Goal: Information Seeking & Learning: Learn about a topic

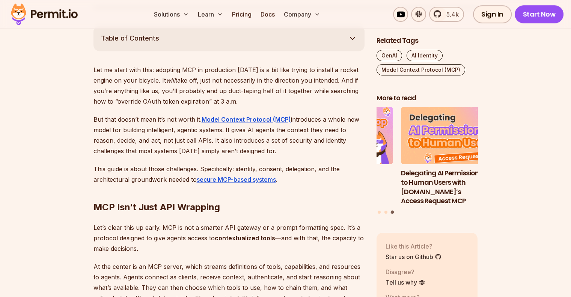
scroll to position [421, 0]
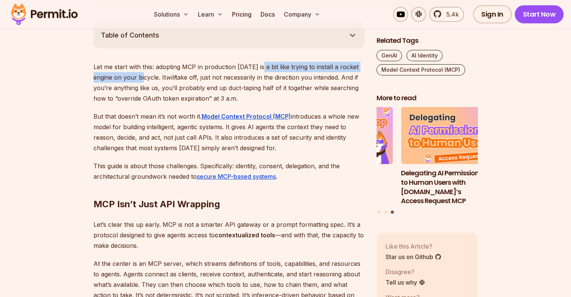
drag, startPoint x: 261, startPoint y: 64, endPoint x: 147, endPoint y: 78, distance: 114.7
click at [147, 78] on p "Let me start with this: adopting MCP in production [DATE] is a bit like trying …" at bounding box center [229, 83] width 271 height 42
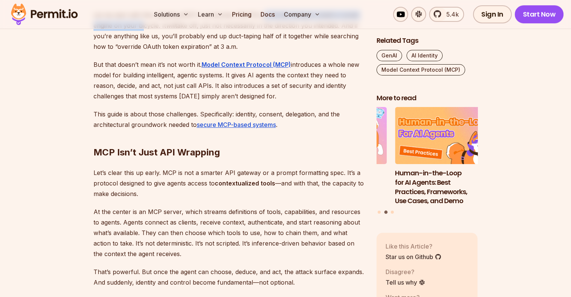
scroll to position [474, 0]
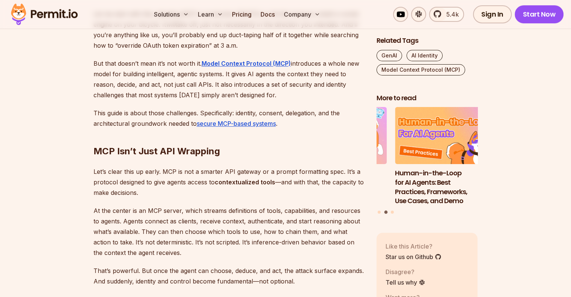
click at [318, 97] on p "But that doesn’t mean it’s not worth it. Model Context Protocol (MCP) introduce…" at bounding box center [229, 79] width 271 height 42
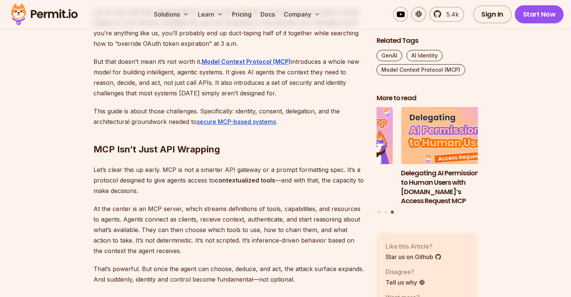
scroll to position [479, 0]
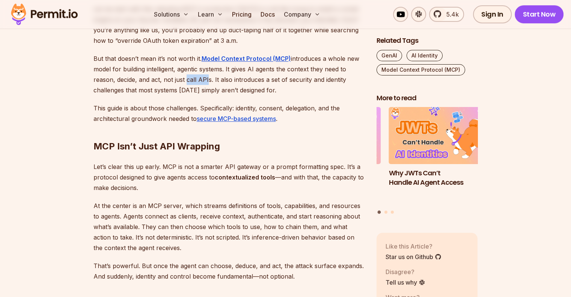
drag, startPoint x: 185, startPoint y: 80, endPoint x: 204, endPoint y: 78, distance: 19.2
click at [204, 78] on p "But that doesn’t mean it’s not worth it. Model Context Protocol (MCP) introduce…" at bounding box center [229, 74] width 271 height 42
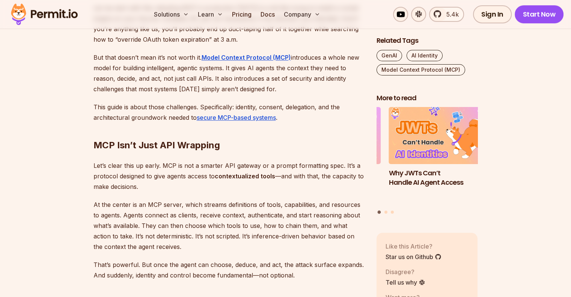
click at [297, 93] on p "But that doesn’t mean it’s not worth it. Model Context Protocol (MCP) introduce…" at bounding box center [229, 73] width 271 height 42
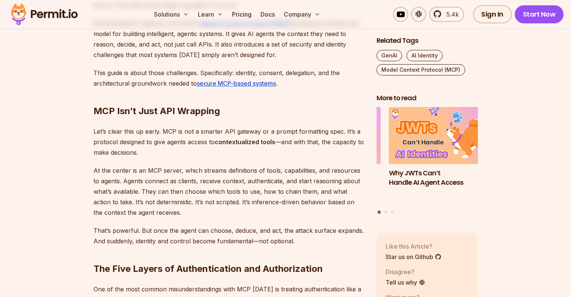
scroll to position [515, 0]
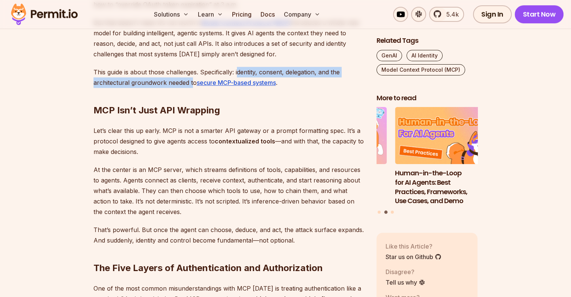
drag, startPoint x: 238, startPoint y: 70, endPoint x: 192, endPoint y: 78, distance: 46.1
click at [192, 78] on p "This guide is about those challenges. Specifically: identity, consent, delegati…" at bounding box center [229, 77] width 271 height 21
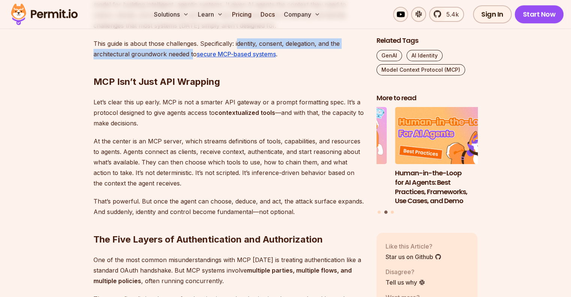
scroll to position [547, 0]
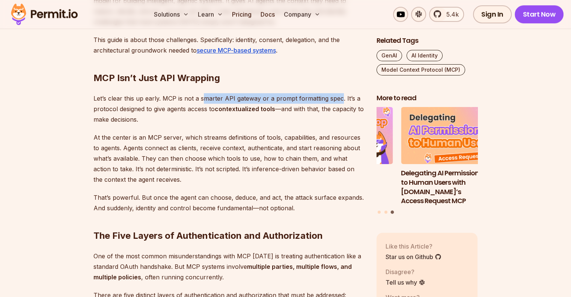
drag, startPoint x: 203, startPoint y: 97, endPoint x: 339, endPoint y: 94, distance: 136.0
click at [339, 94] on p "Let’s clear this up early. MCP is not a smarter API gateway or a prompt formatt…" at bounding box center [229, 109] width 271 height 32
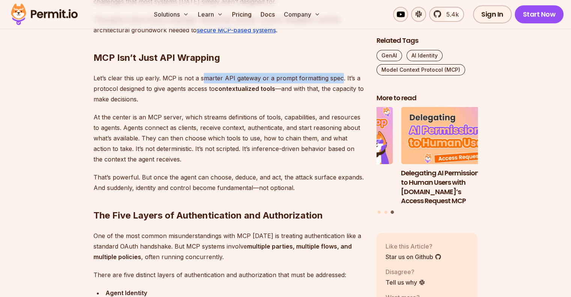
scroll to position [569, 0]
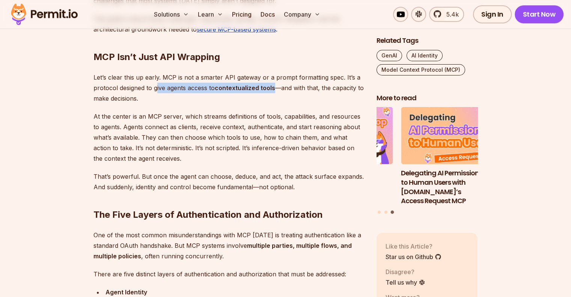
drag, startPoint x: 157, startPoint y: 87, endPoint x: 276, endPoint y: 88, distance: 118.7
click at [276, 88] on p "Let’s clear this up early. MCP is not a smarter API gateway or a prompt formatt…" at bounding box center [229, 88] width 271 height 32
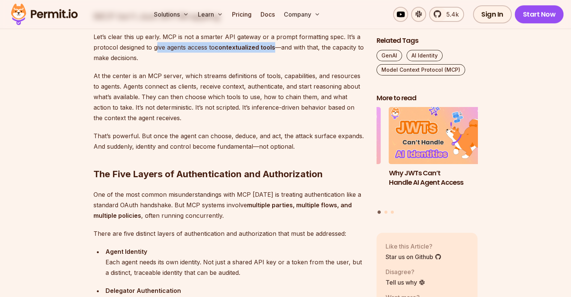
scroll to position [610, 0]
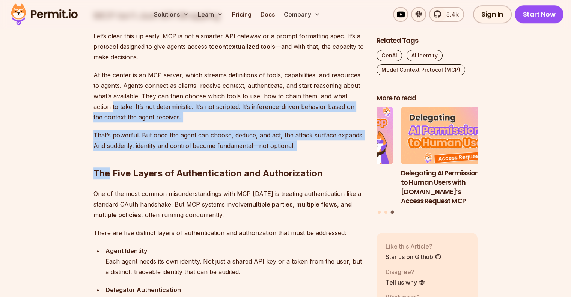
drag, startPoint x: 110, startPoint y: 173, endPoint x: 73, endPoint y: 110, distance: 72.2
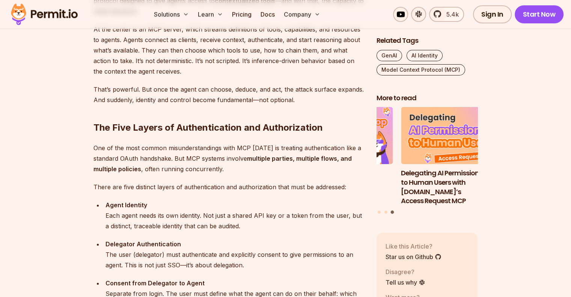
scroll to position [659, 0]
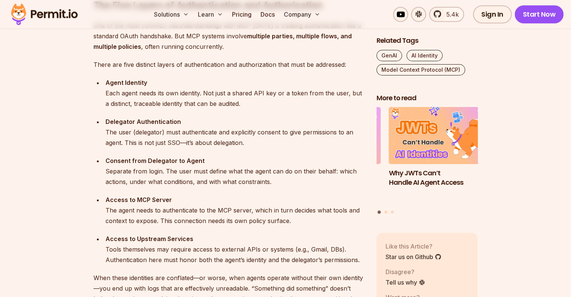
scroll to position [779, 0]
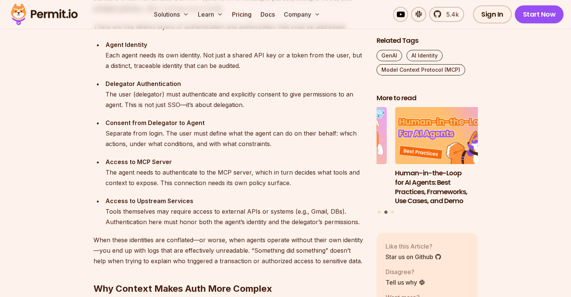
scroll to position [821, 0]
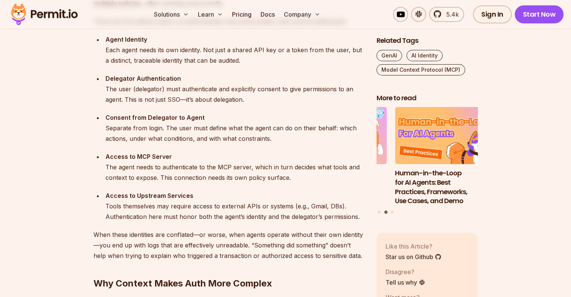
drag, startPoint x: 50, startPoint y: 100, endPoint x: 16, endPoint y: 87, distance: 36.5
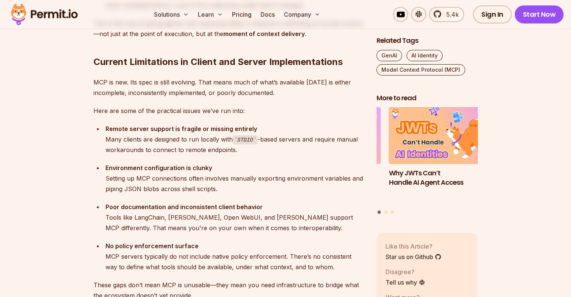
scroll to position [1375, 0]
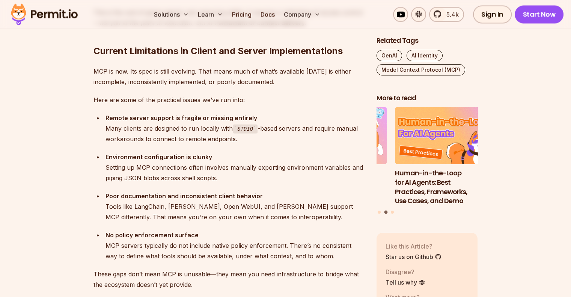
click at [63, 141] on section "Table of Contents Let me start with this: adopting MCP in production [DATE] is …" at bounding box center [285, 195] width 571 height 2255
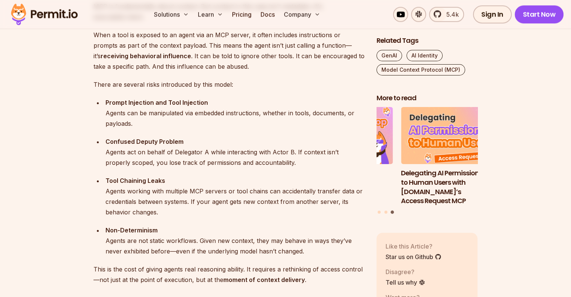
scroll to position [1034, 0]
